Goal: Information Seeking & Learning: Understand process/instructions

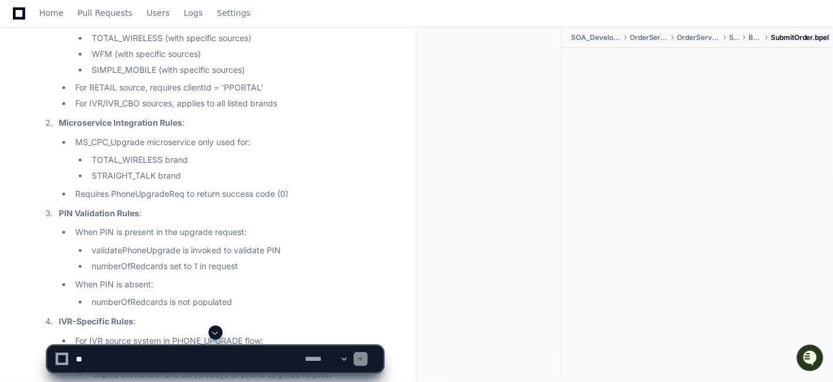
scroll to position [11558, 0]
click at [146, 90] on li "SIM Handling Rules : SIM lookup applies only to these brands: STRAIGHT_TALK TOT…" at bounding box center [219, 45] width 328 height 132
click at [243, 110] on li "For IVR/IVR_CBO sources, applies to all listed brands" at bounding box center [227, 104] width 311 height 14
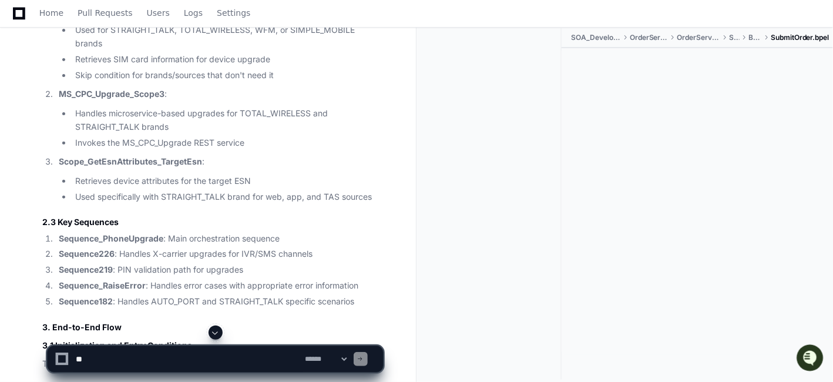
scroll to position [9730, 0]
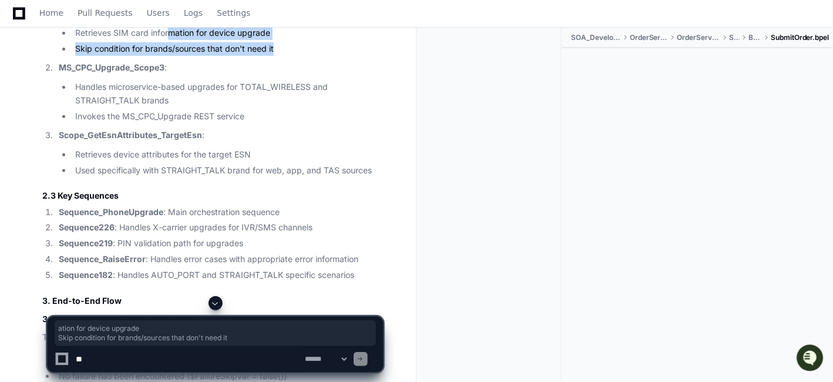
drag, startPoint x: 278, startPoint y: 133, endPoint x: 261, endPoint y: 125, distance: 18.9
click at [171, 55] on ul "Used for STRAIGHT_TALK, TOTAL_WIRELESS, WFM, or SIMPLE_MOBILE brands Retrieves …" at bounding box center [221, 26] width 324 height 58
click at [312, 56] on li "Skip condition for brands/sources that don't need it" at bounding box center [227, 49] width 311 height 14
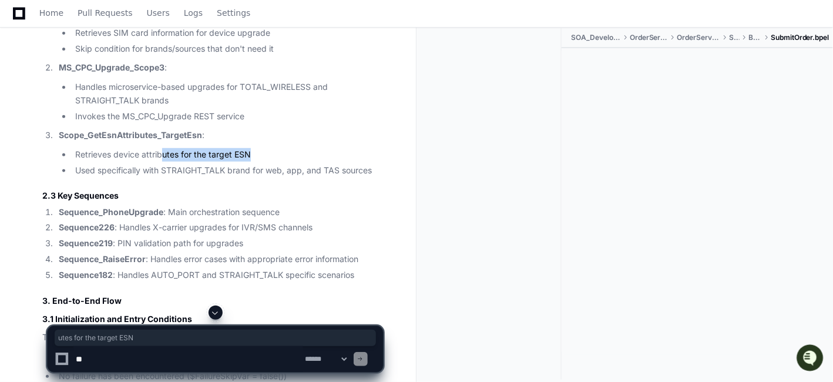
drag, startPoint x: 274, startPoint y: 239, endPoint x: 162, endPoint y: 246, distance: 112.4
click at [162, 162] on li "Retrieves device attributes for the target ESN" at bounding box center [227, 155] width 311 height 14
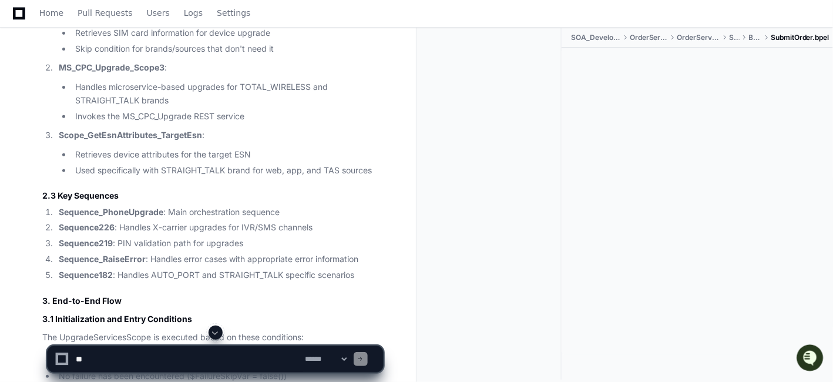
click at [243, 177] on li "Used specifically with STRAIGHT_TALK brand for web, app, and TAS sources" at bounding box center [227, 171] width 311 height 14
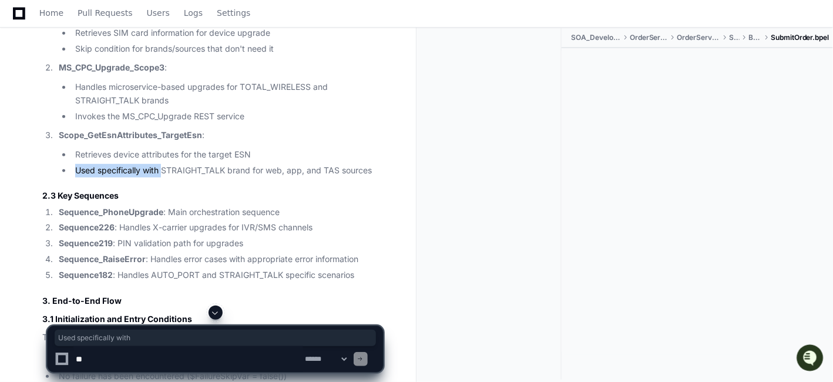
drag, startPoint x: 354, startPoint y: 242, endPoint x: 169, endPoint y: 248, distance: 184.5
click at [163, 177] on ul "Retrieves device attributes for the target ESN Used specifically with STRAIGHT_…" at bounding box center [221, 162] width 324 height 29
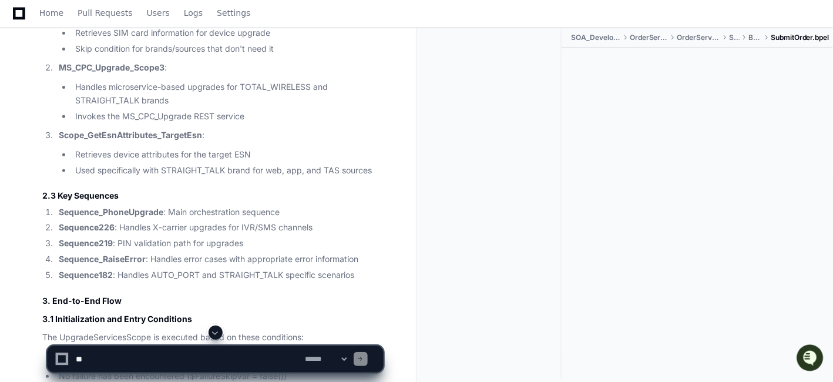
click at [375, 177] on ul "Retrieves device attributes for the target ESN Used specifically with STRAIGHT_…" at bounding box center [221, 162] width 324 height 29
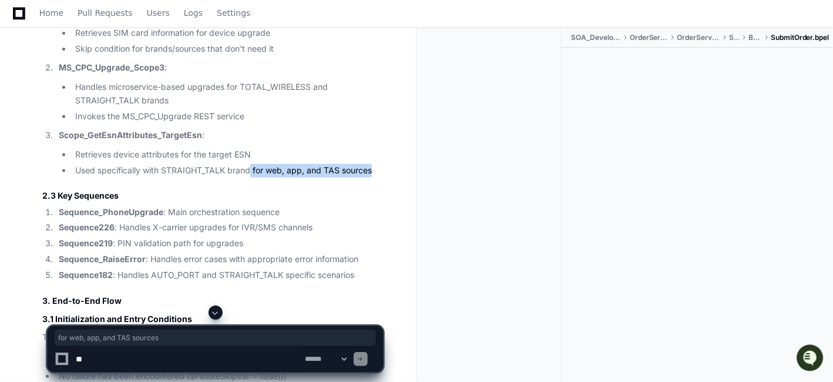
drag, startPoint x: 385, startPoint y: 254, endPoint x: 250, endPoint y: 251, distance: 134.5
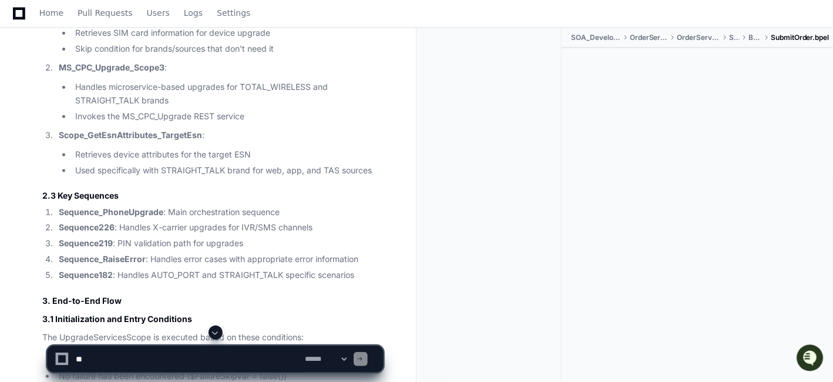
click at [378, 142] on p "Scope_GetEsnAttributes_TargetEsn :" at bounding box center [221, 136] width 324 height 14
click at [134, 140] on strong "Scope_GetEsnAttributes_TargetEsn" at bounding box center [130, 135] width 143 height 10
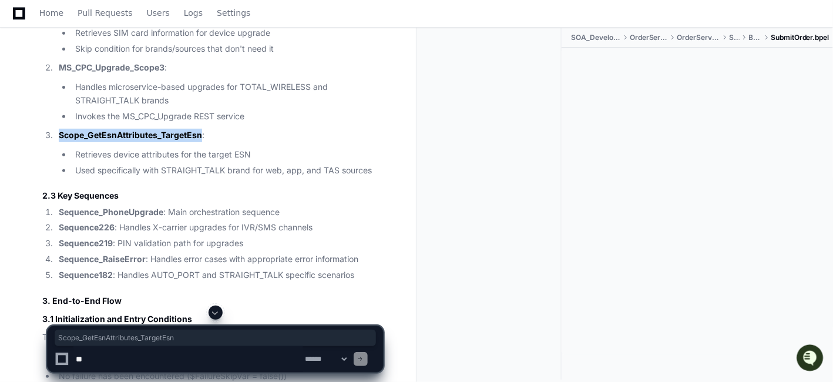
copy strong "Scope_GetEsnAttributes_TargetEsn"
click at [553, 197] on div at bounding box center [494, 203] width 136 height 351
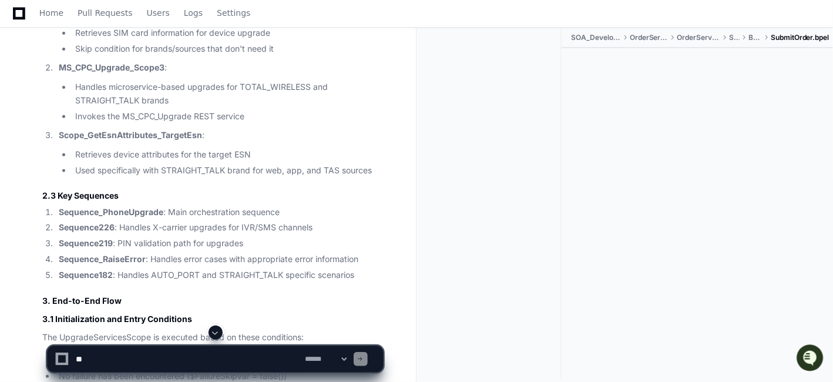
click at [217, 123] on li "MS_CPC_Upgrade_Scope3 : Handles microservice-based upgrades for TOTAL_WIRELESS …" at bounding box center [219, 92] width 328 height 62
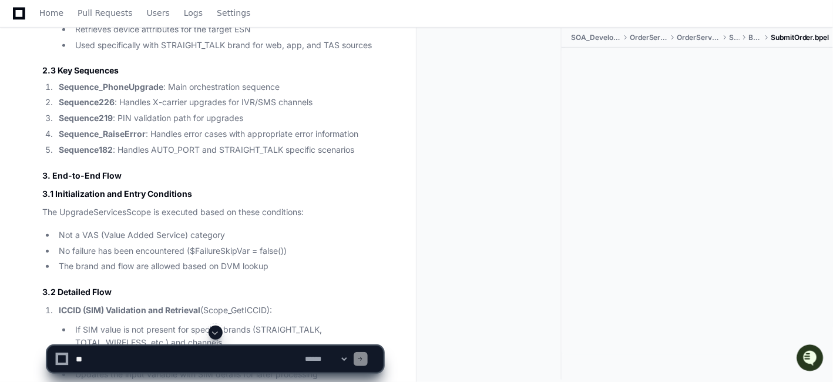
scroll to position [9861, 0]
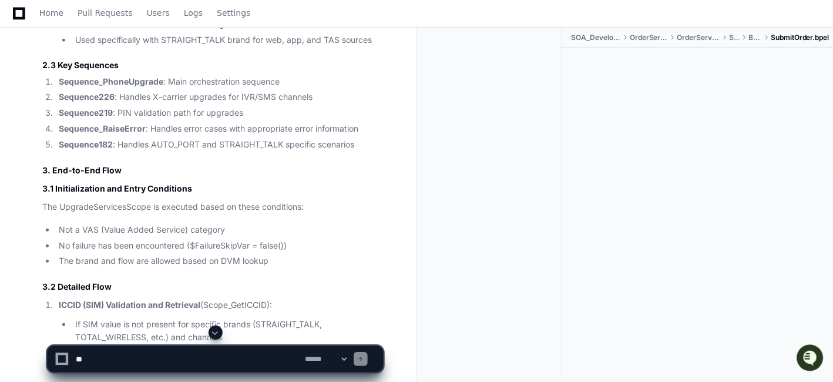
click at [304, 152] on li "Sequence182 : Handles AUTO_PORT and STRAIGHT_TALK specific scenarios" at bounding box center [219, 145] width 328 height 14
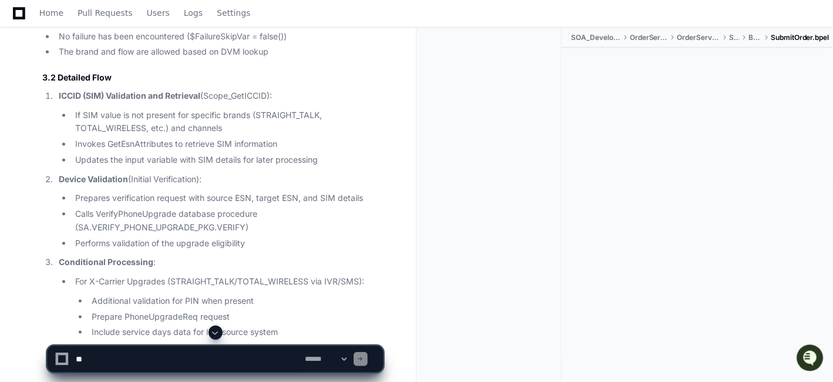
scroll to position [10096, 0]
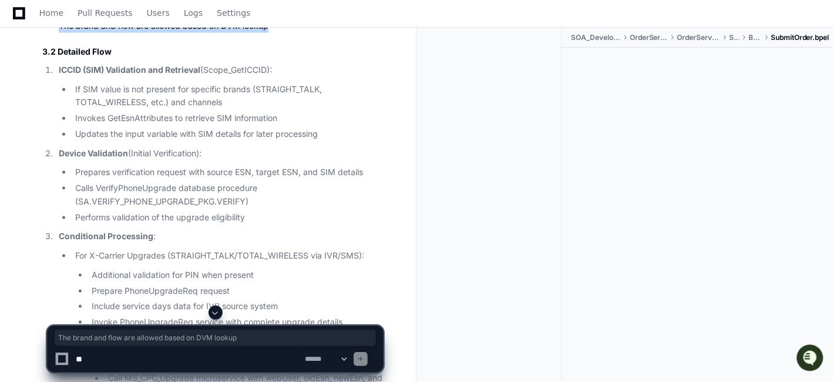
drag, startPoint x: 280, startPoint y: 110, endPoint x: 58, endPoint y: 113, distance: 222.0
click at [58, 33] on li "The brand and flow are allowed based on DVM lookup" at bounding box center [219, 26] width 328 height 14
copy li "The brand and flow are allowed based on DVM lookup"
click at [243, 77] on p "ICCID (SIM) Validation and Retrieval (Scope_GetICCID):" at bounding box center [221, 70] width 324 height 14
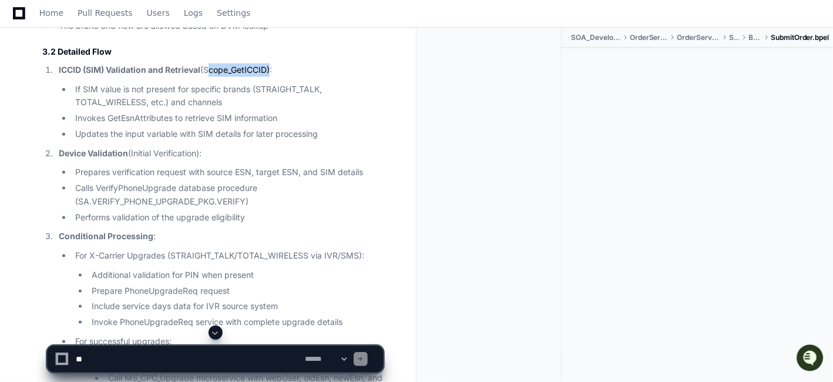
click at [243, 77] on p "ICCID (SIM) Validation and Retrieval (Scope_GetICCID):" at bounding box center [221, 70] width 324 height 14
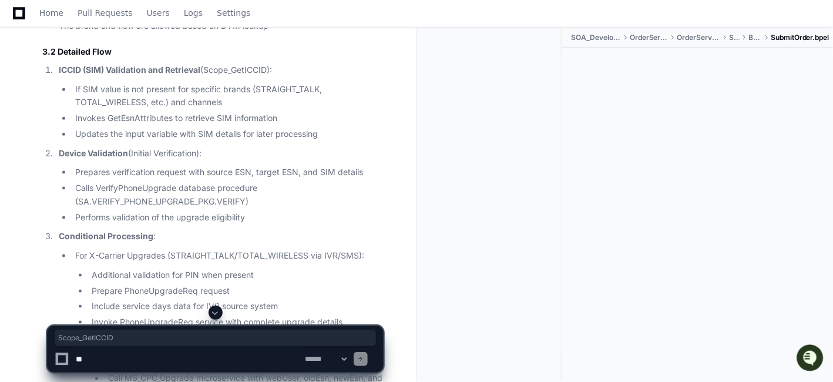
click at [365, 110] on li "If SIM value is not present for specific brands (STRAIGHT_TALK, TOTAL_WIRELESS,…" at bounding box center [227, 96] width 311 height 27
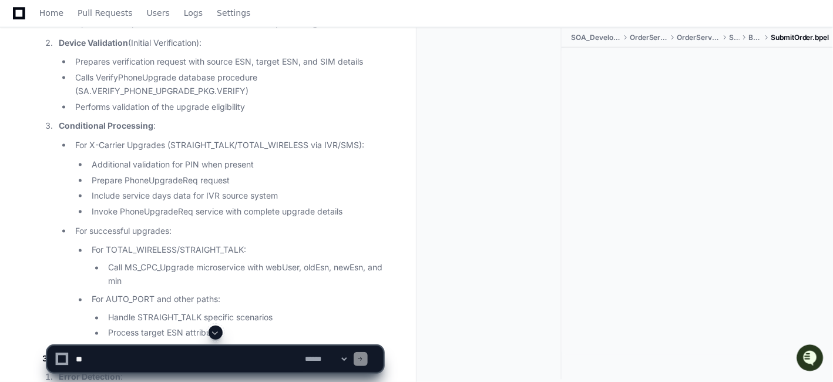
scroll to position [10226, 0]
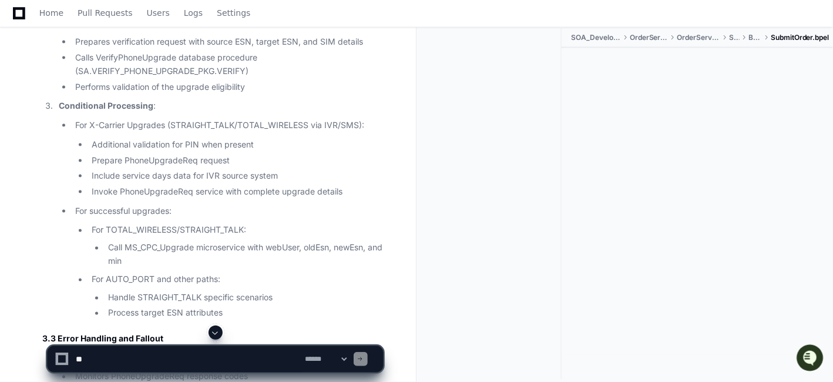
click at [294, 78] on li "Calls VerifyPhoneUpgrade database procedure (SA.VERIFY_PHONE_UPGRADE_PKG.VERIFY)" at bounding box center [227, 64] width 311 height 27
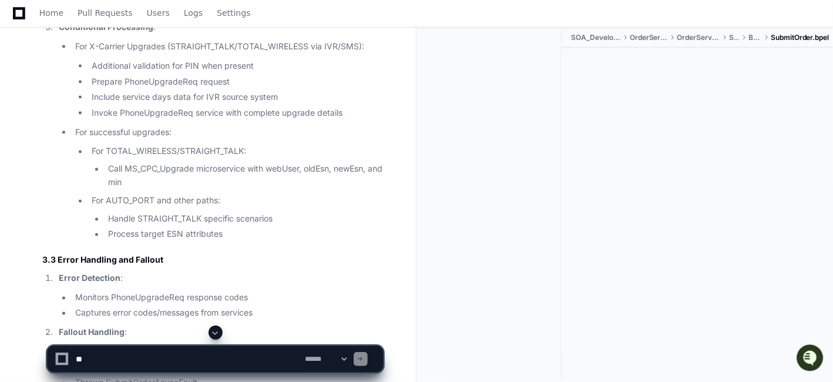
scroll to position [10331, 0]
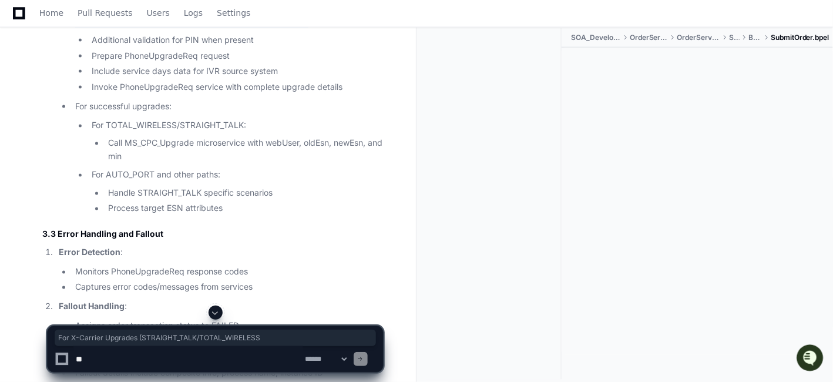
drag, startPoint x: 73, startPoint y: 101, endPoint x: 307, endPoint y: 109, distance: 233.3
click at [307, 94] on li "For X-Carrier Upgrades (STRAIGHT_TALK/TOTAL_WIRELESS via IVR/SMS): Additional v…" at bounding box center [227, 54] width 311 height 80
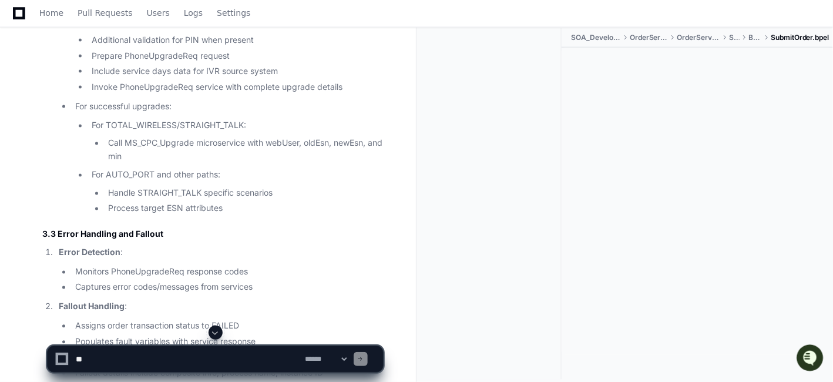
click at [132, 78] on li "Include service days data for IVR source system" at bounding box center [235, 72] width 295 height 14
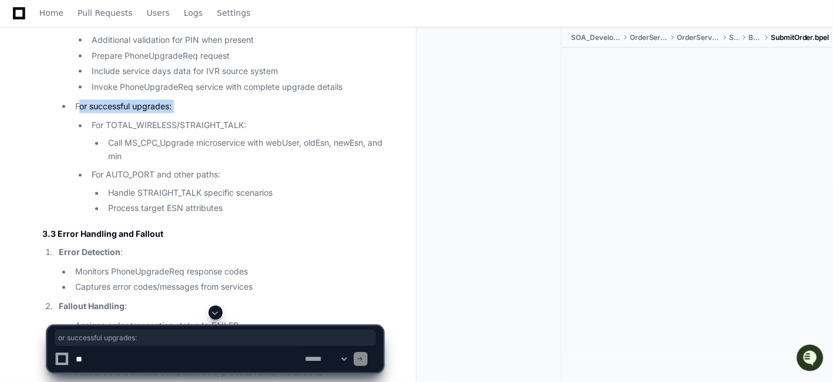
drag, startPoint x: 96, startPoint y: 190, endPoint x: 230, endPoint y: 203, distance: 134.5
click at [230, 203] on li "For successful upgrades: For TOTAL_WIRELESS/STRAIGHT_TALK: Call MS_CPC_Upgrade …" at bounding box center [227, 158] width 311 height 116
click at [258, 164] on li "For TOTAL_WIRELESS/STRAIGHT_TALK: Call MS_CPC_Upgrade microservice with webUser…" at bounding box center [235, 141] width 295 height 45
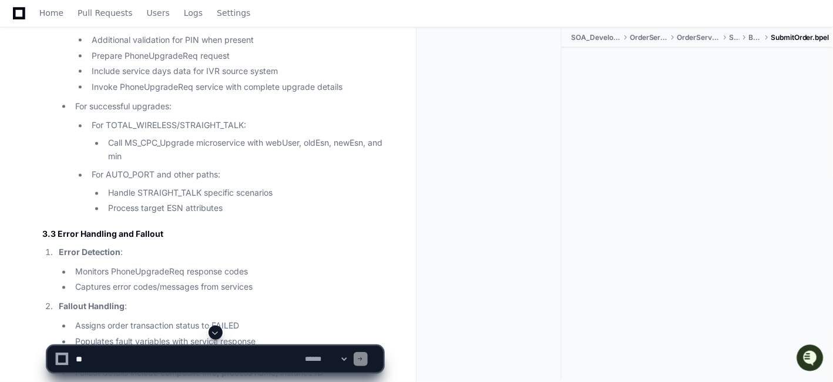
click at [268, 201] on li "For successful upgrades: For TOTAL_WIRELESS/STRAIGHT_TALK: Call MS_CPC_Upgrade …" at bounding box center [227, 158] width 311 height 116
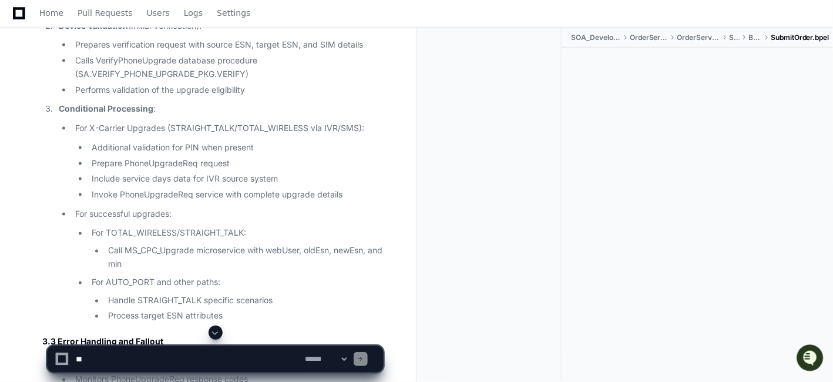
scroll to position [10148, 0]
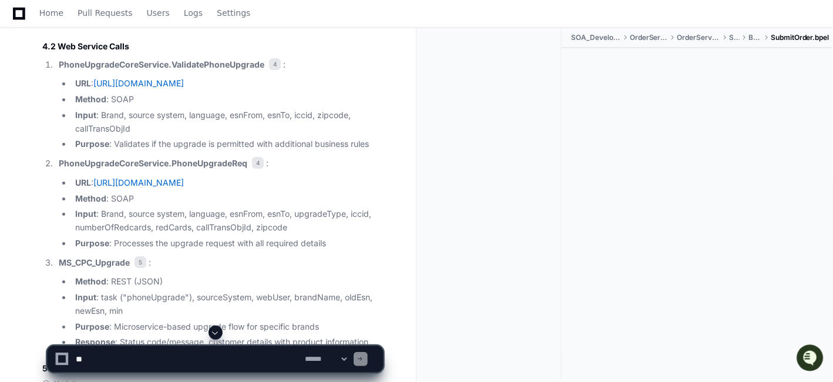
scroll to position [10931, 0]
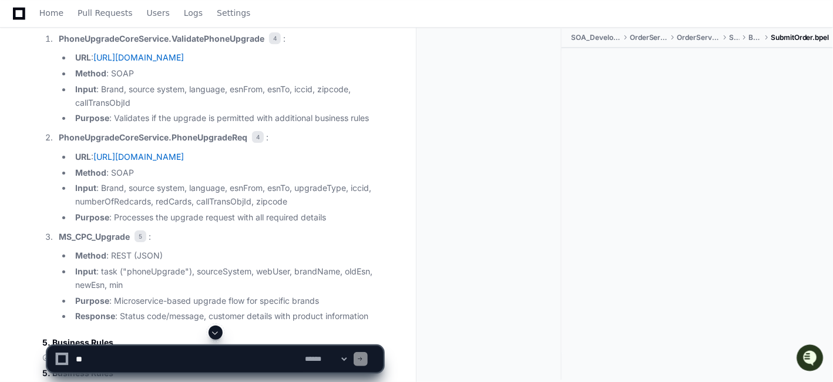
click at [123, 43] on strong "PhoneUpgradeCoreService.ValidatePhoneUpgrade" at bounding box center [162, 38] width 206 height 10
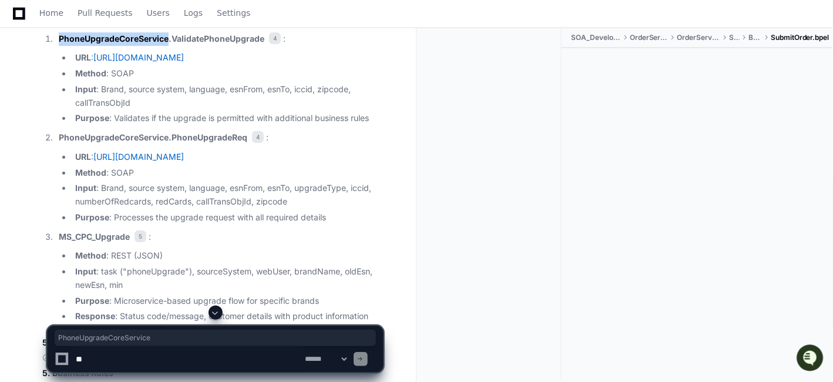
click at [123, 43] on strong "PhoneUpgradeCoreService.ValidatePhoneUpgrade" at bounding box center [162, 38] width 206 height 10
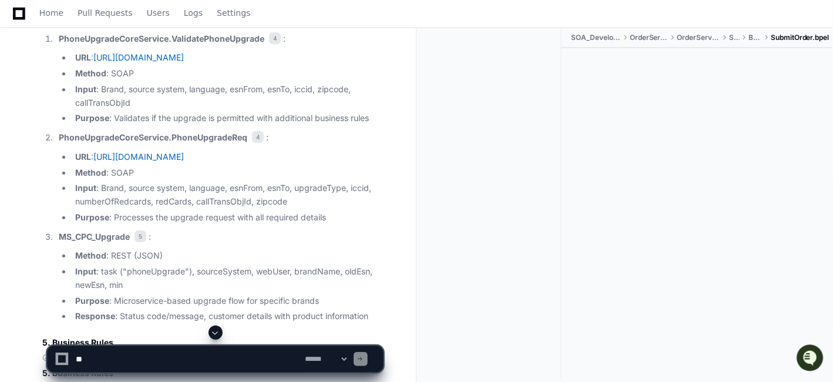
click at [207, 43] on strong "PhoneUpgradeCoreService.ValidatePhoneUpgrade" at bounding box center [162, 38] width 206 height 10
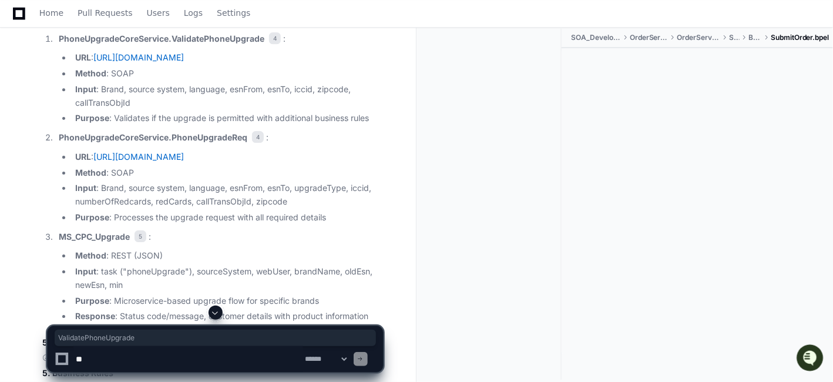
drag, startPoint x: 144, startPoint y: 197, endPoint x: 103, endPoint y: 196, distance: 41.1
click at [103, 110] on li "Input : Brand, source system, language, esnFrom, esnTo, iccid, zipcode, callTra…" at bounding box center [227, 96] width 311 height 27
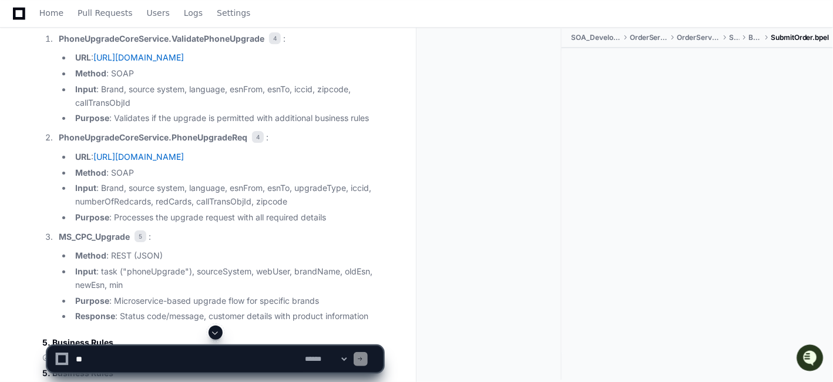
click at [170, 110] on li "Input : Brand, source system, language, esnFrom, esnTo, iccid, zipcode, callTra…" at bounding box center [227, 96] width 311 height 27
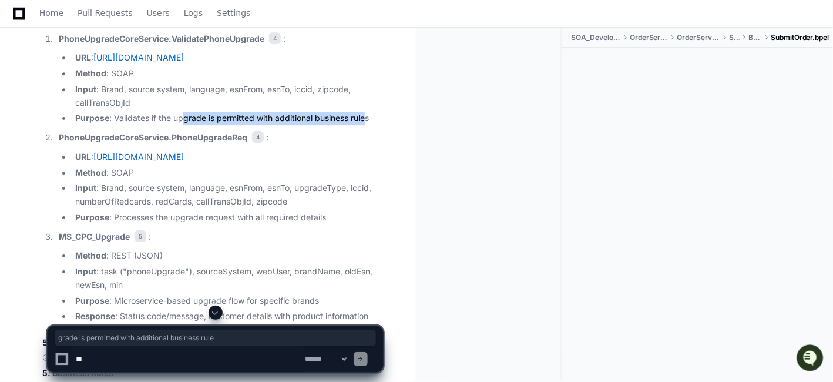
drag, startPoint x: 367, startPoint y: 216, endPoint x: 280, endPoint y: 207, distance: 87.4
click at [183, 125] on li "Purpose : Validates if the upgrade is permitted with additional business rules" at bounding box center [227, 119] width 311 height 14
click at [280, 125] on ul "URL : [URL][DOMAIN_NAME] Method : SOAP Input : Brand, source system, language, …" at bounding box center [221, 88] width 324 height 74
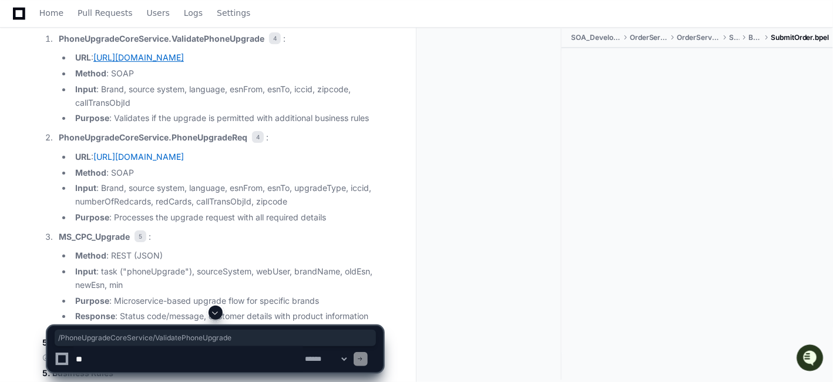
drag, startPoint x: 378, startPoint y: 157, endPoint x: 171, endPoint y: 157, distance: 207.3
click at [171, 65] on li "URL : [URL][DOMAIN_NAME]" at bounding box center [227, 58] width 311 height 14
copy link "/PhoneUpgradeCoreService/ValidatePhoneUpgrade"
click at [198, 110] on li "Input : Brand, source system, language, esnFrom, esnTo, iccid, zipcode, callTra…" at bounding box center [227, 96] width 311 height 27
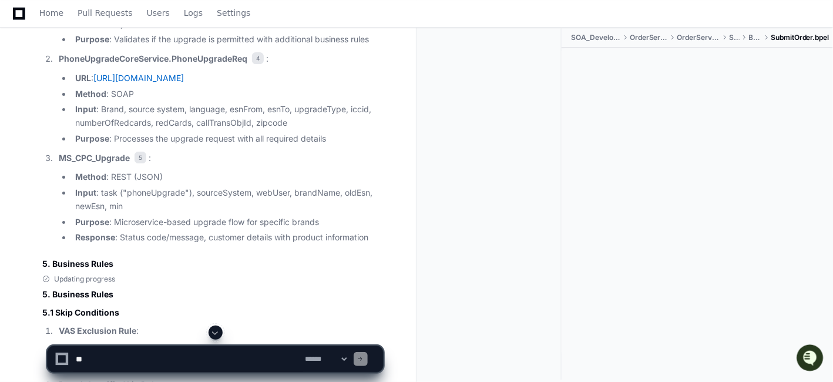
scroll to position [11036, 0]
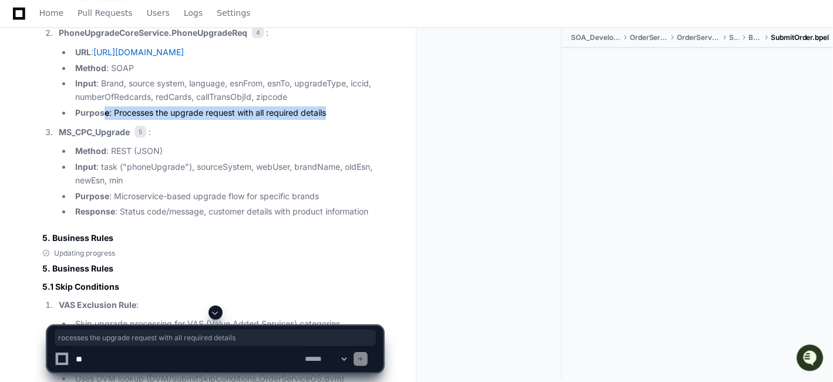
drag, startPoint x: 327, startPoint y: 214, endPoint x: 117, endPoint y: 213, distance: 209.7
click at [117, 120] on li "Purpose : Processes the upgrade request with all required details" at bounding box center [227, 113] width 311 height 14
click at [373, 219] on ol "PhoneUpgradeCoreService.ValidatePhoneUpgrade 4 : URL : [URL][DOMAIN_NAME] Metho…" at bounding box center [212, 73] width 341 height 291
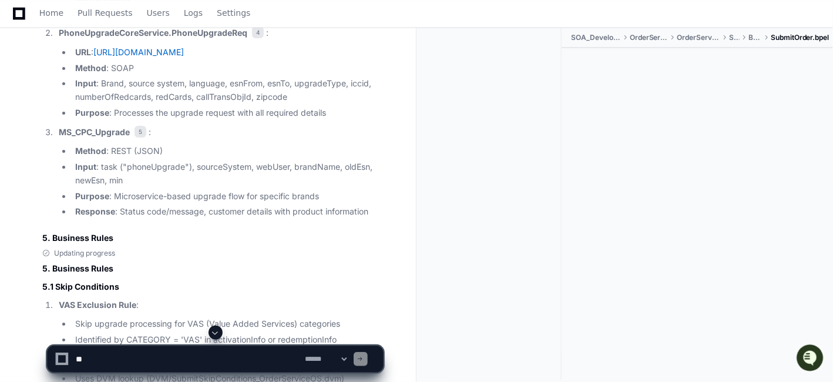
click at [457, 125] on div at bounding box center [494, 203] width 136 height 351
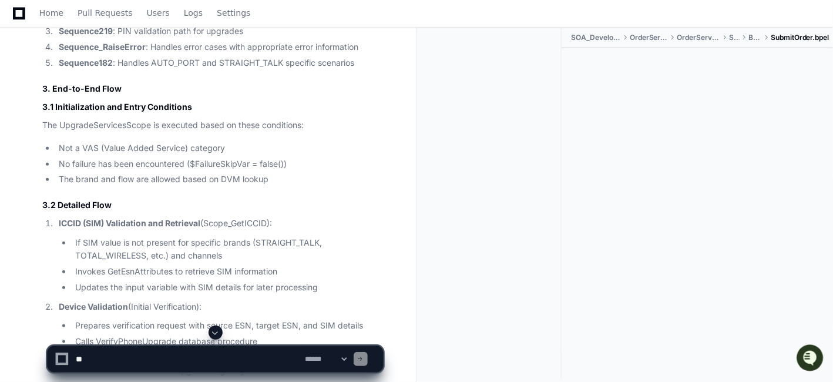
scroll to position [9939, 0]
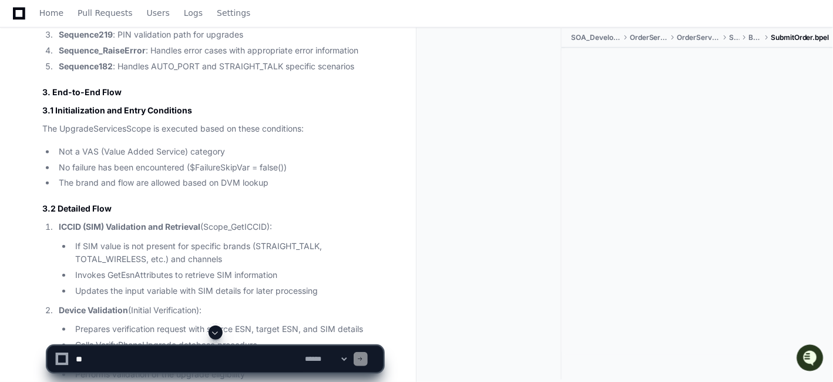
click at [90, 71] on strong "Sequence182" at bounding box center [86, 66] width 54 height 10
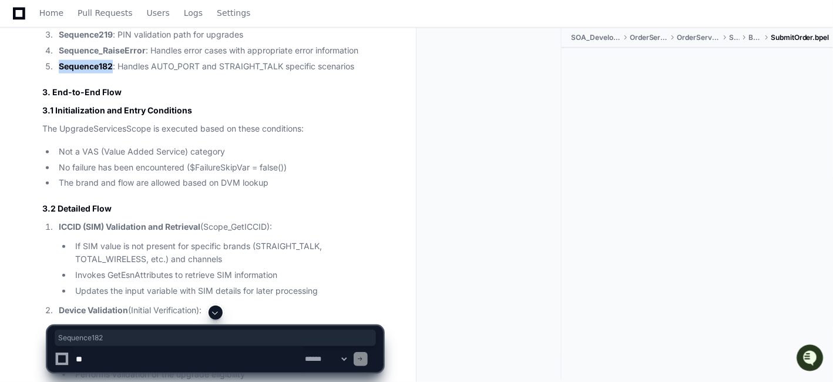
copy strong "Sequence182"
click at [241, 73] on li "Sequence182 : Handles AUTO_PORT and STRAIGHT_TALK specific scenarios" at bounding box center [219, 67] width 328 height 14
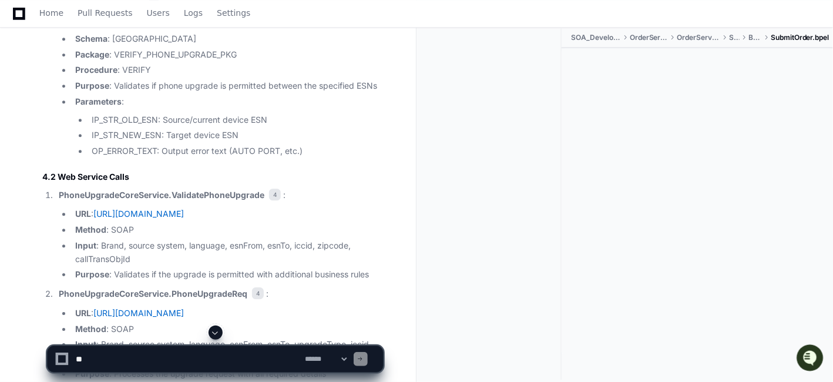
scroll to position [10957, 0]
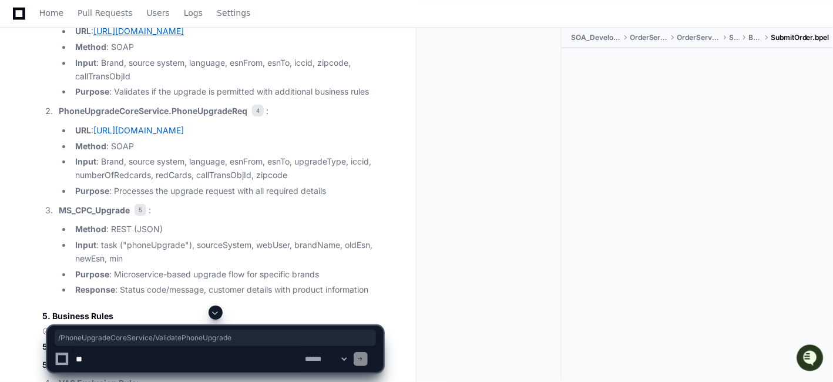
drag, startPoint x: 361, startPoint y: 128, endPoint x: 173, endPoint y: 126, distance: 188.0
click at [173, 38] on li "URL : [URL][DOMAIN_NAME]" at bounding box center [227, 32] width 311 height 14
copy link "/PhoneUpgradeCoreService/ValidatePhoneUpgrade"
click at [618, 226] on div at bounding box center [696, 201] width 271 height 307
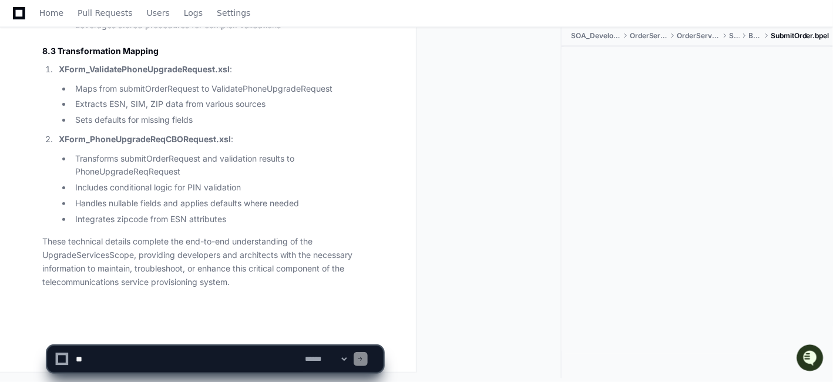
scroll to position [13724, 0]
click at [298, 86] on li "Maps from submitOrderRequest to ValidatePhoneUpgradeRequest" at bounding box center [227, 89] width 311 height 14
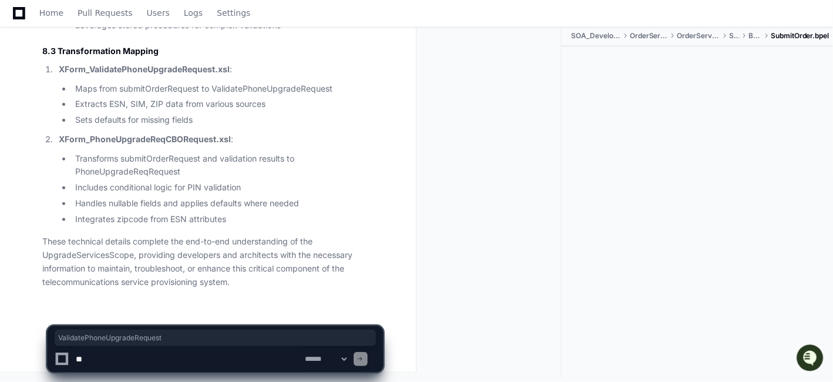
click at [298, 86] on li "Maps from submitOrderRequest to ValidatePhoneUpgradeRequest" at bounding box center [227, 89] width 311 height 14
drag, startPoint x: 110, startPoint y: 105, endPoint x: 268, endPoint y: 108, distance: 157.4
click at [268, 108] on li "Extracts ESN, SIM, ZIP data from various sources" at bounding box center [227, 104] width 311 height 14
click at [294, 125] on li "Sets defaults for missing fields" at bounding box center [227, 120] width 311 height 14
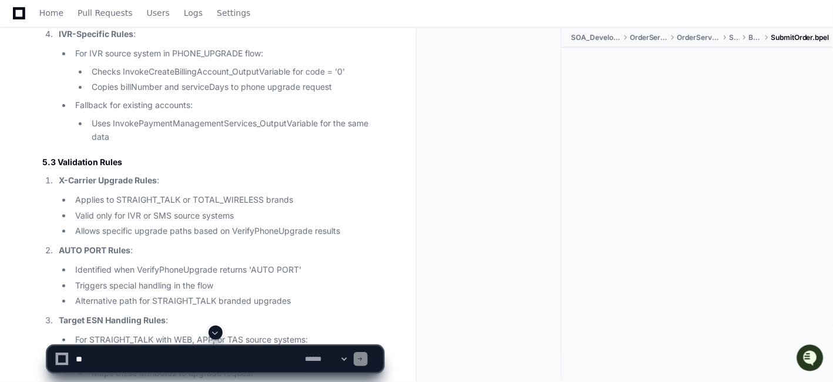
scroll to position [11740, 0]
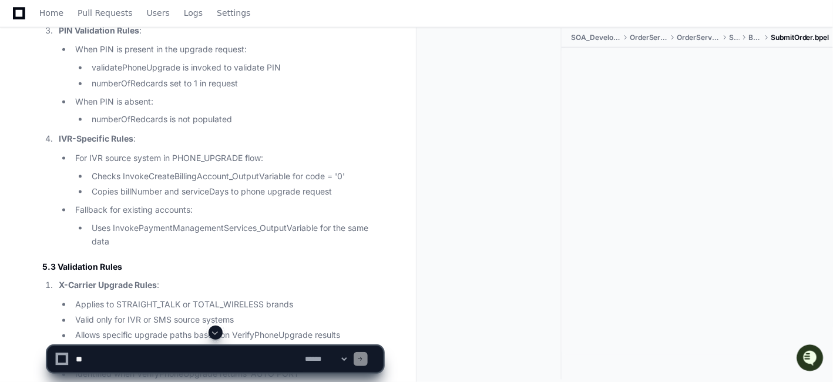
click at [295, 90] on li "When PIN is present in the upgrade request: validatePhoneUpgrade is invoked to …" at bounding box center [227, 66] width 311 height 47
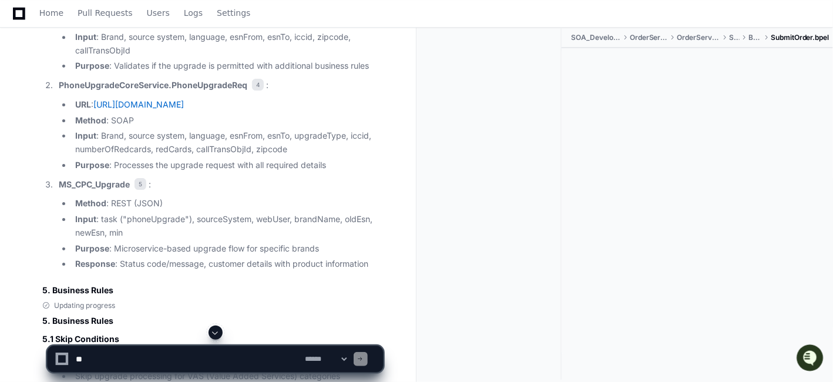
scroll to position [10931, 0]
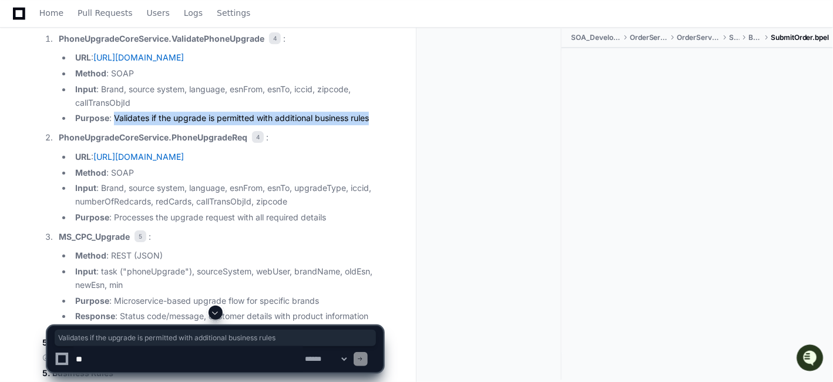
drag, startPoint x: 371, startPoint y: 218, endPoint x: 115, endPoint y: 218, distance: 256.7
click at [115, 125] on li "Purpose : Validates if the upgrade is permitted with additional business rules" at bounding box center [227, 119] width 311 height 14
copy li "Validates if the upgrade is permitted with additional business rules"
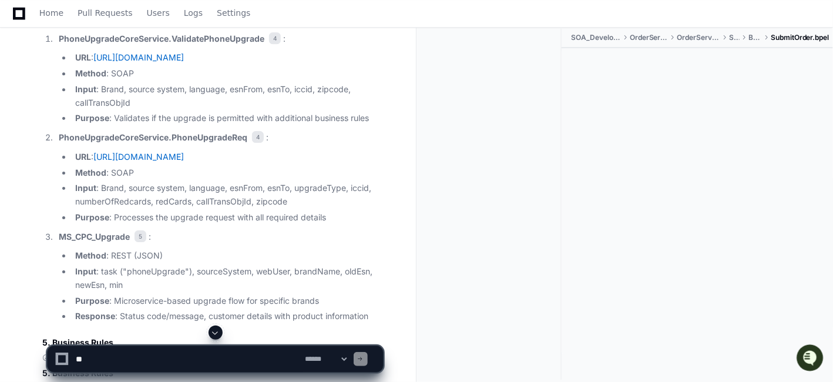
click at [99, 364] on textarea at bounding box center [188, 359] width 230 height 26
paste textarea "**********"
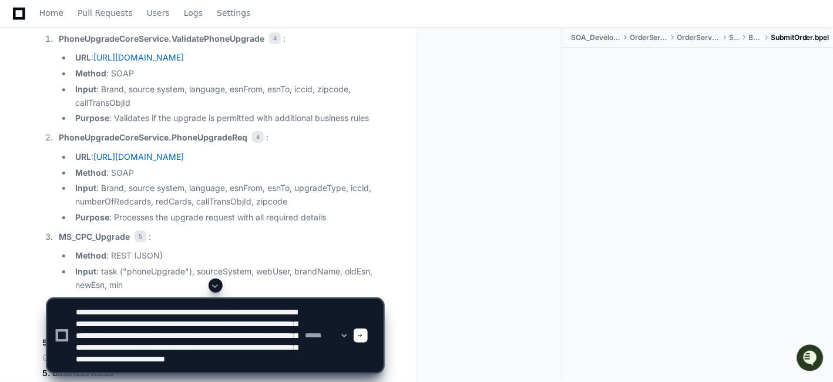
scroll to position [16, 0]
type textarea "**********"
click at [364, 337] on span at bounding box center [361, 335] width 6 height 6
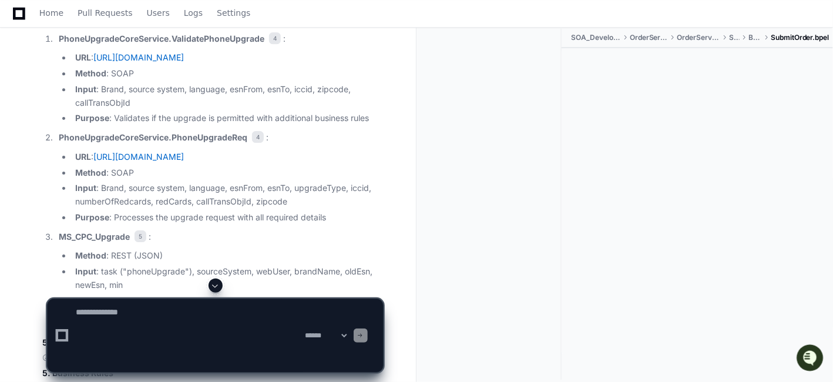
scroll to position [0, 0]
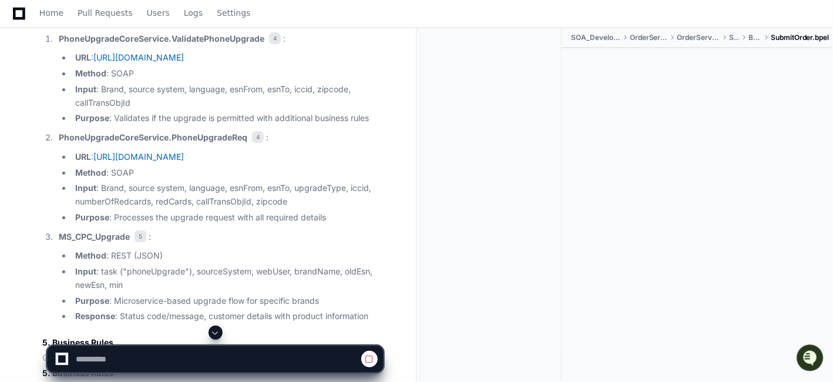
click at [214, 333] on span at bounding box center [215, 332] width 9 height 9
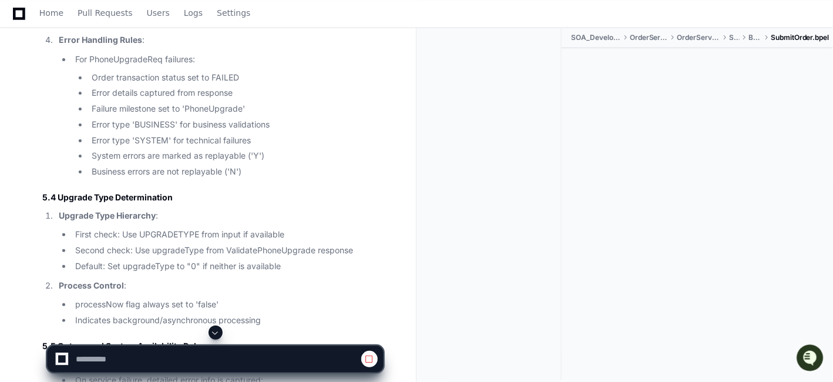
scroll to position [13953, 0]
